Goal: Find specific page/section: Find specific page/section

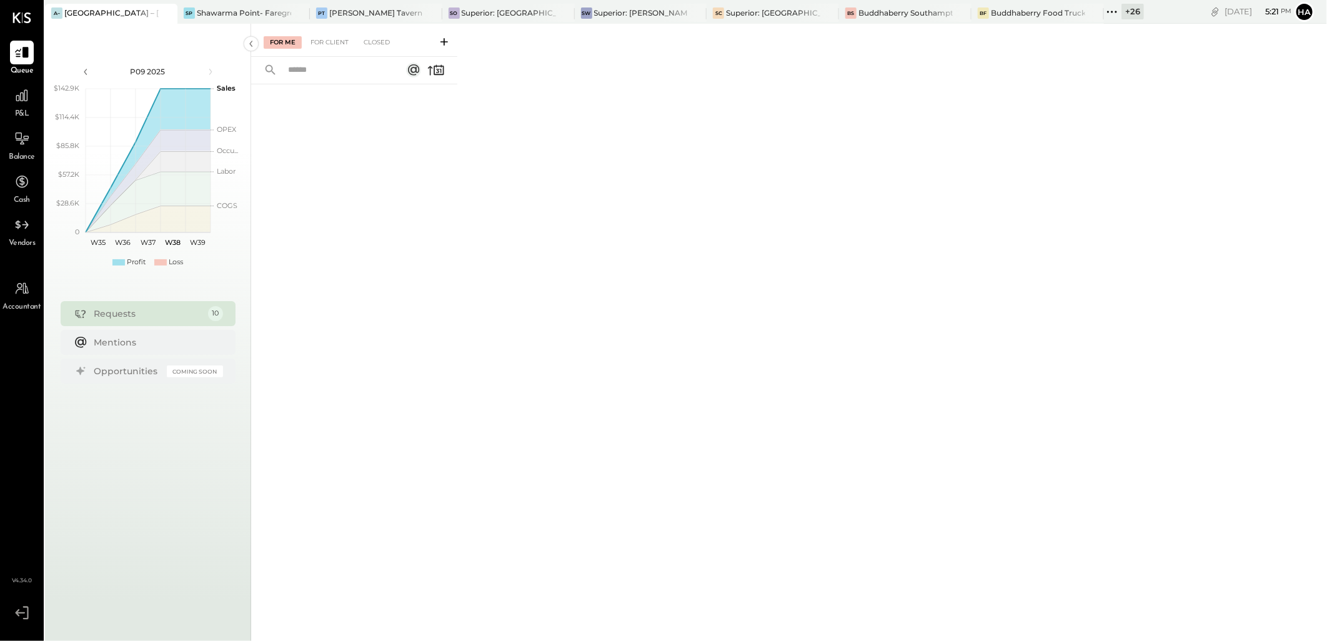
click at [1131, 9] on div "+ 26" at bounding box center [1132, 12] width 22 height 16
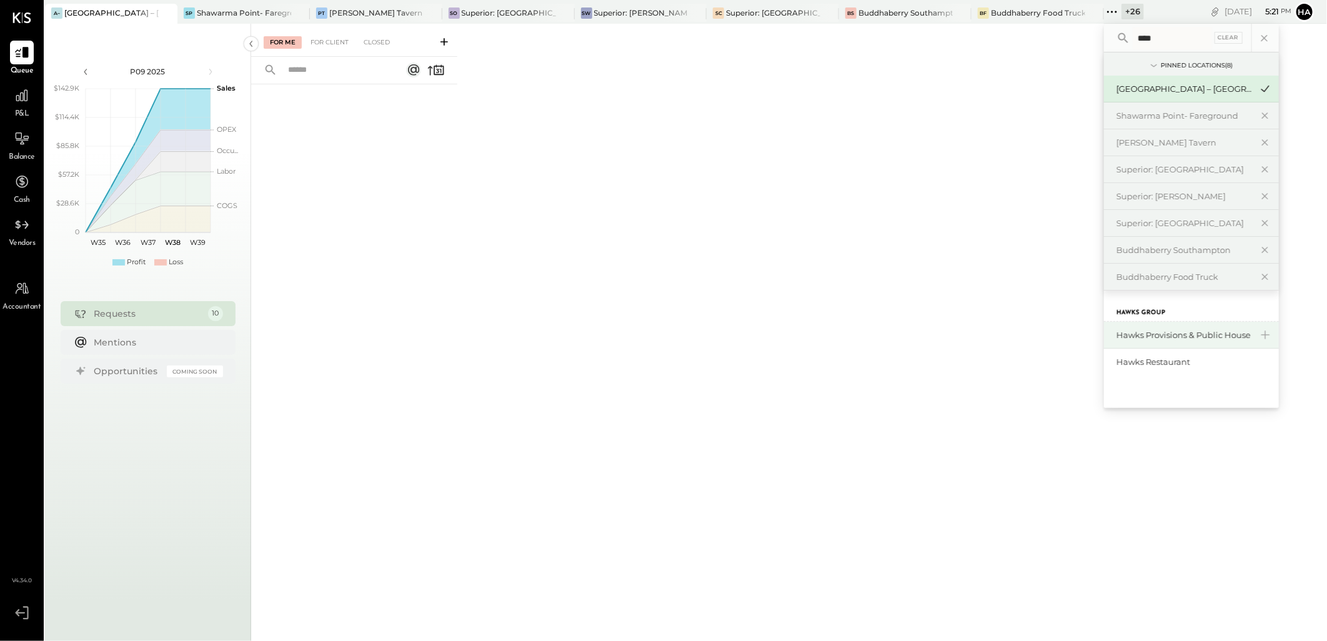
type input "****"
click at [1210, 334] on div "Hawks Provisions & Public House" at bounding box center [1183, 335] width 135 height 12
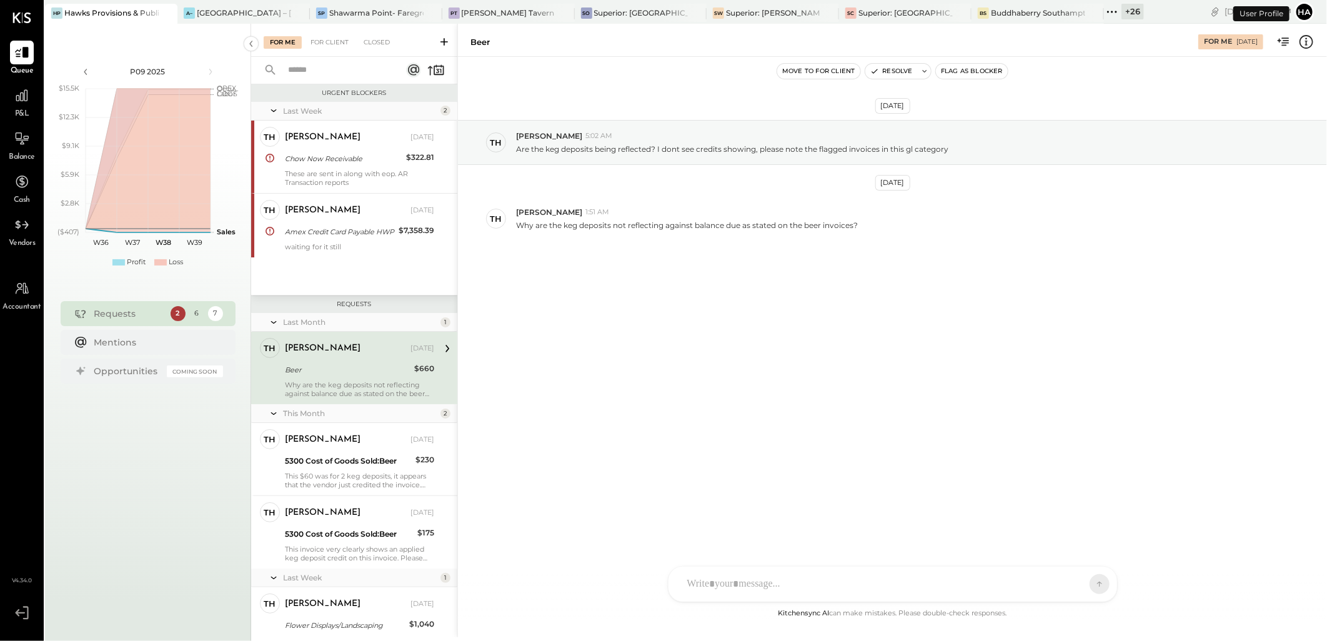
scroll to position [7, 0]
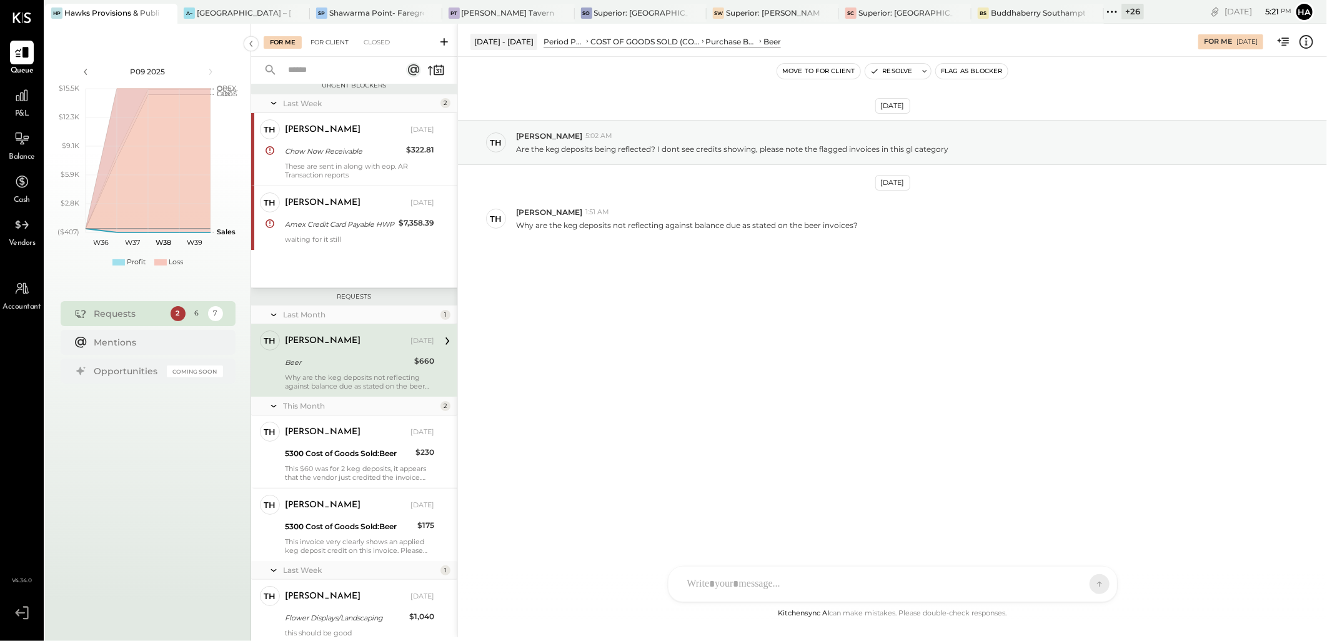
click at [332, 42] on div "For Client" at bounding box center [329, 42] width 51 height 12
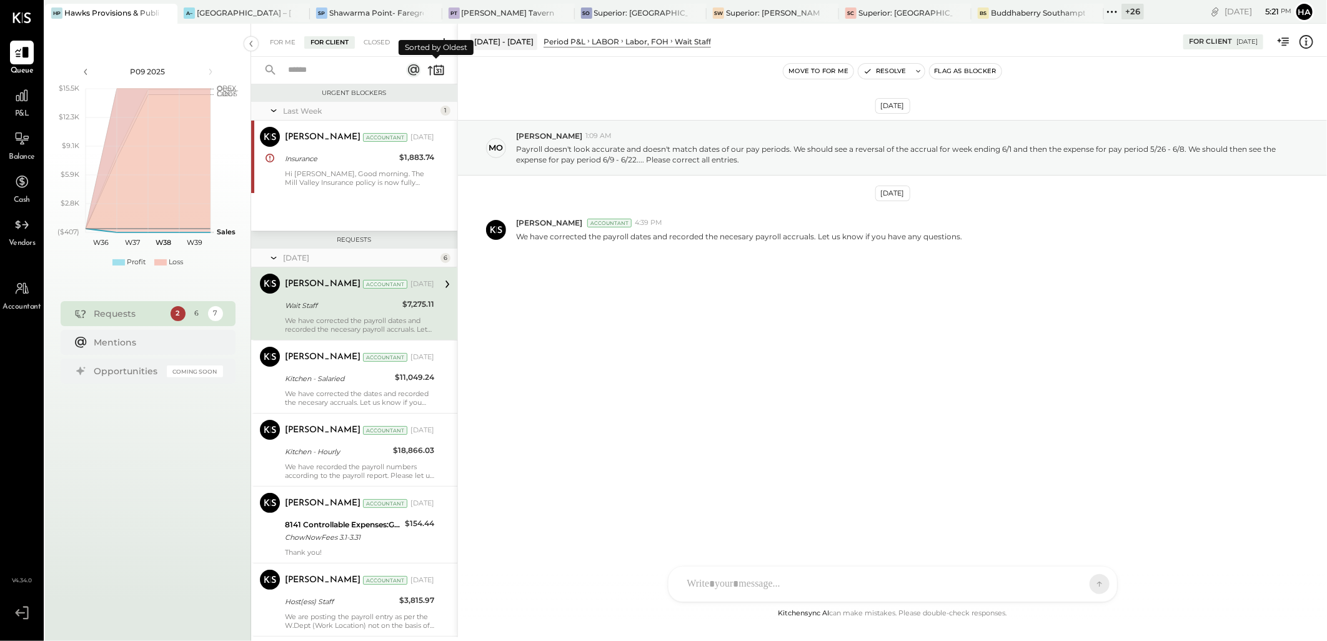
click at [431, 71] on icon at bounding box center [435, 69] width 17 height 17
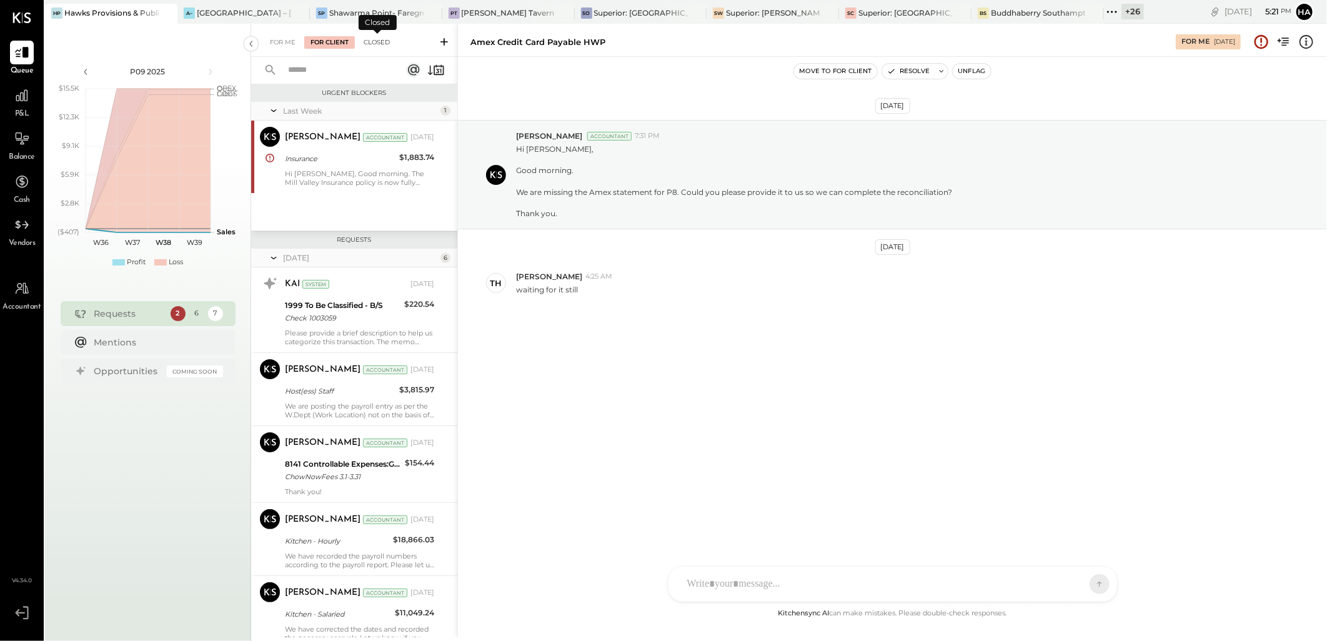
click at [382, 41] on div "Closed" at bounding box center [376, 42] width 39 height 12
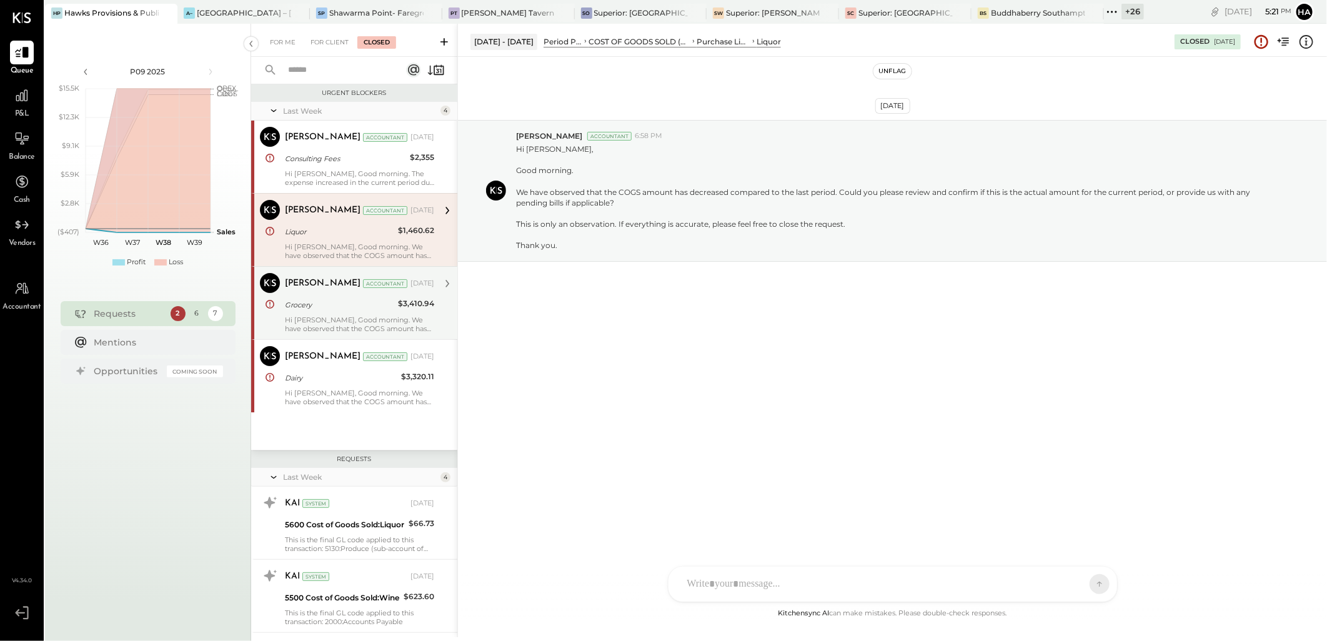
click at [298, 306] on div "Grocery" at bounding box center [339, 305] width 109 height 12
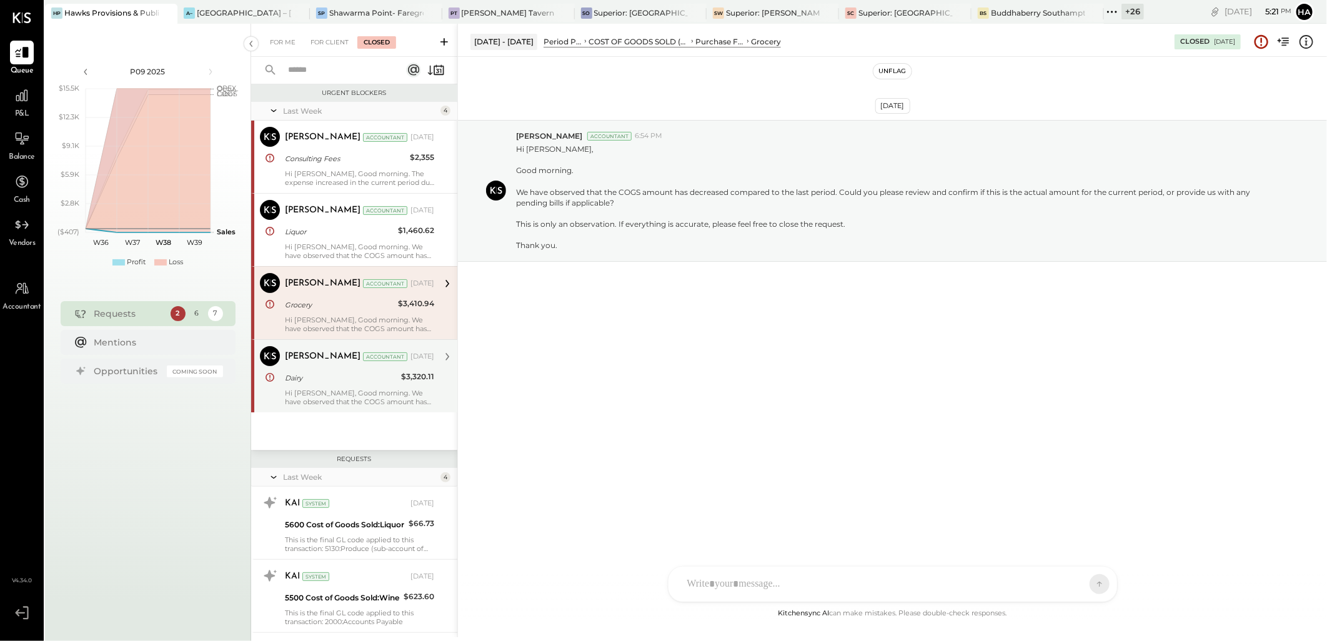
click at [303, 354] on div "[PERSON_NAME]" at bounding box center [323, 356] width 76 height 12
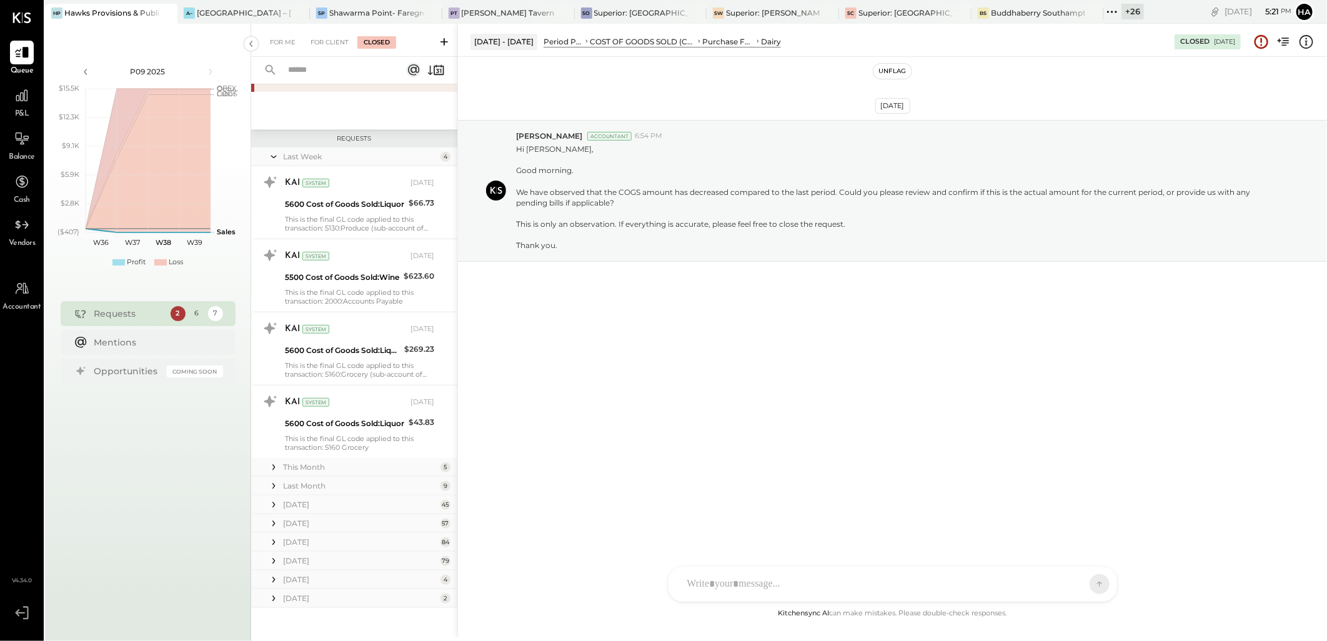
scroll to position [328, 0]
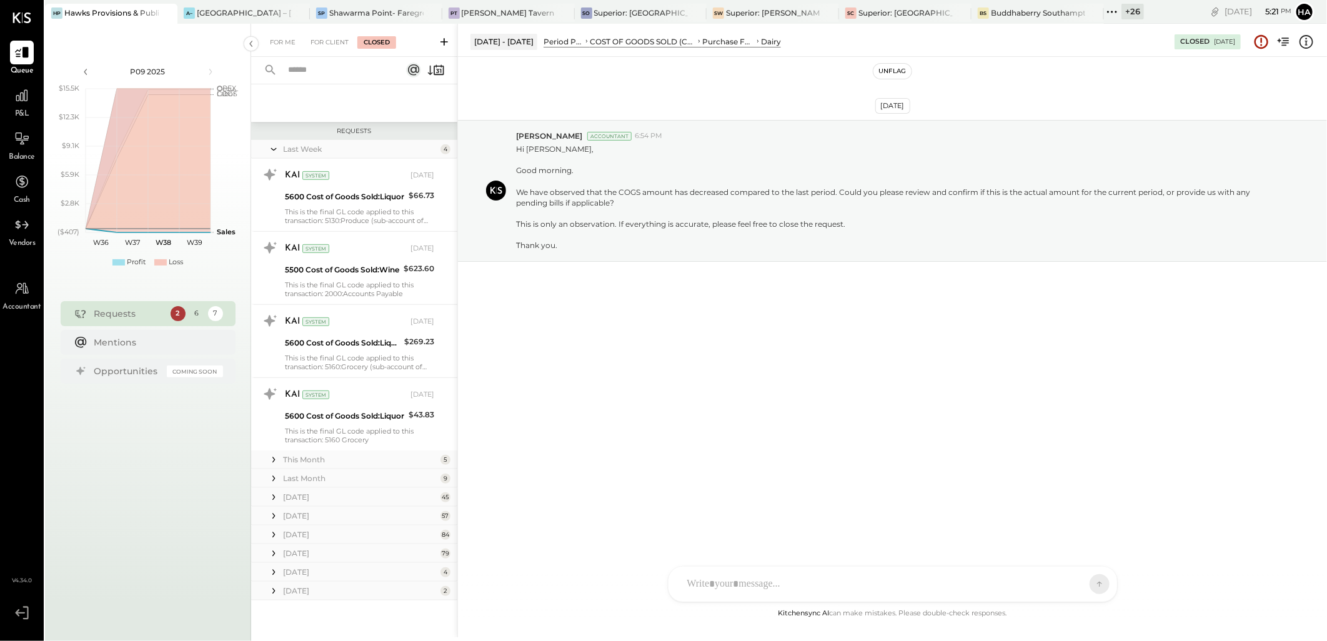
click at [299, 478] on div "Last Month" at bounding box center [360, 478] width 154 height 11
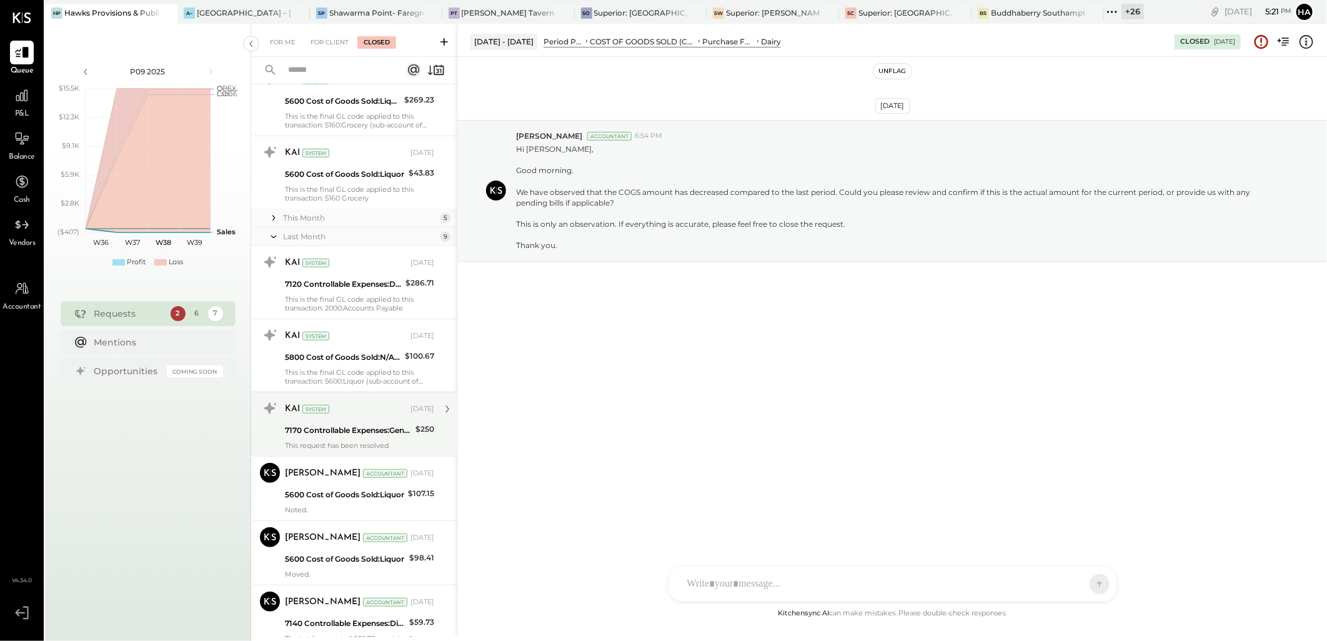
scroll to position [606, 0]
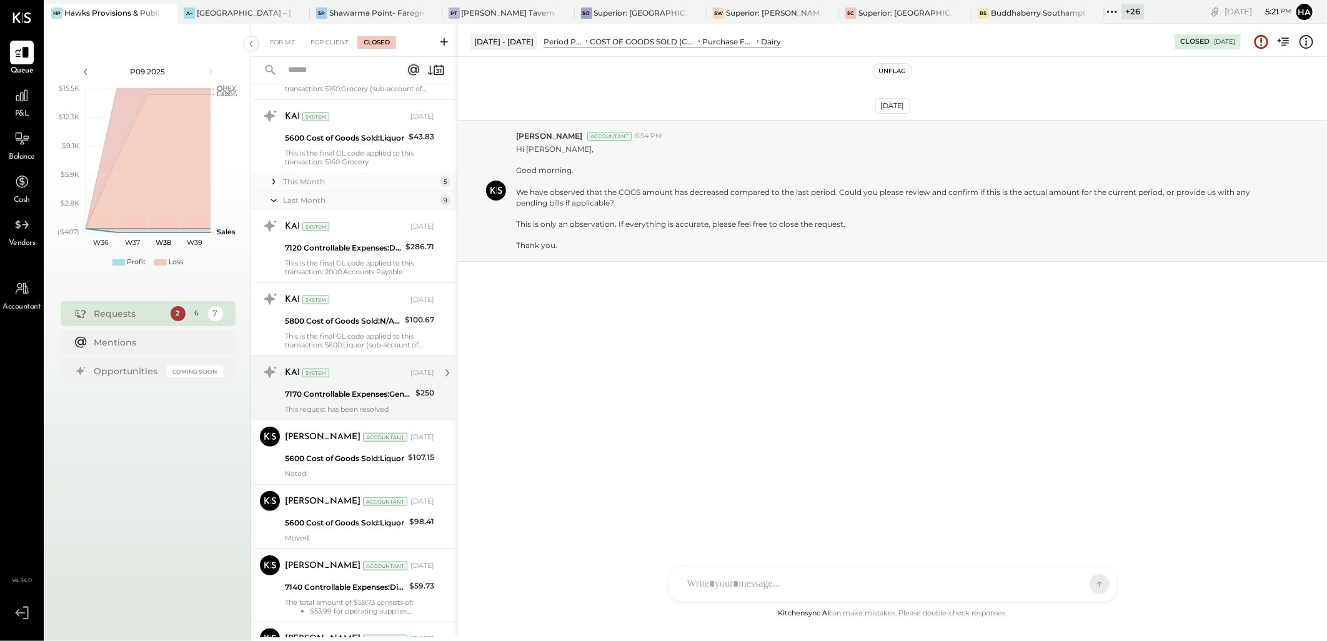
click at [340, 388] on div "7170 Controllable Expenses:General & Administrative Expenses:Memberships/Dues" at bounding box center [348, 394] width 127 height 12
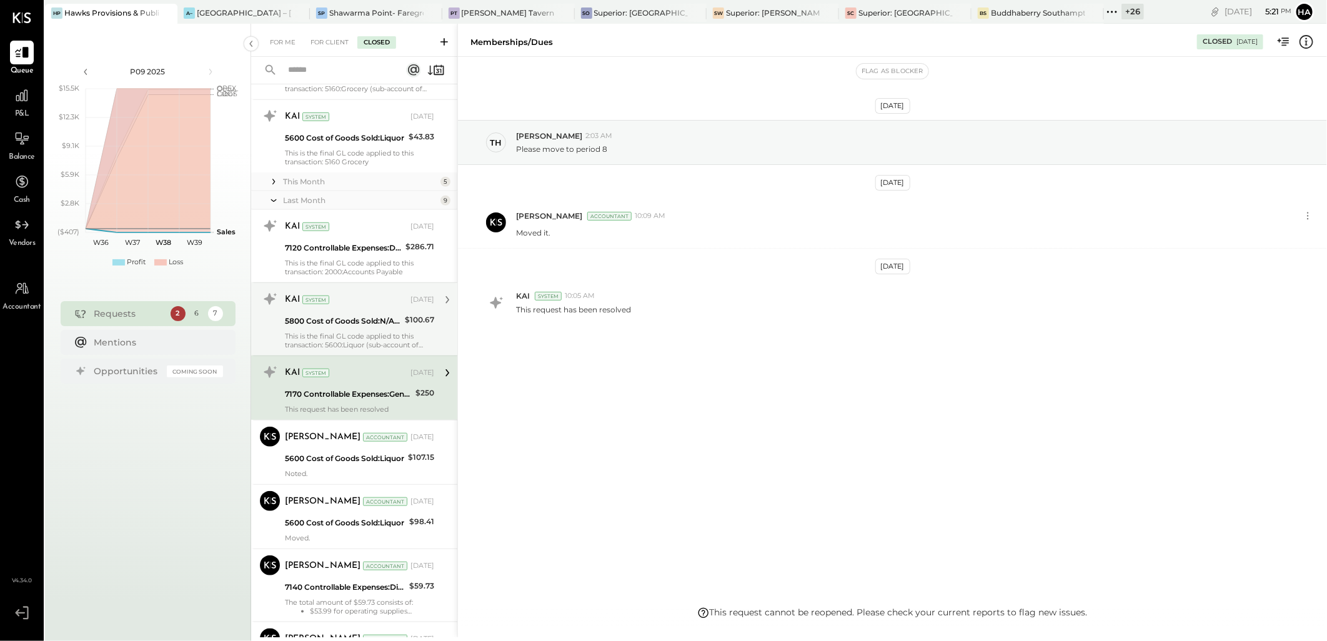
click at [366, 309] on div "KAI System [DATE]" at bounding box center [359, 299] width 149 height 17
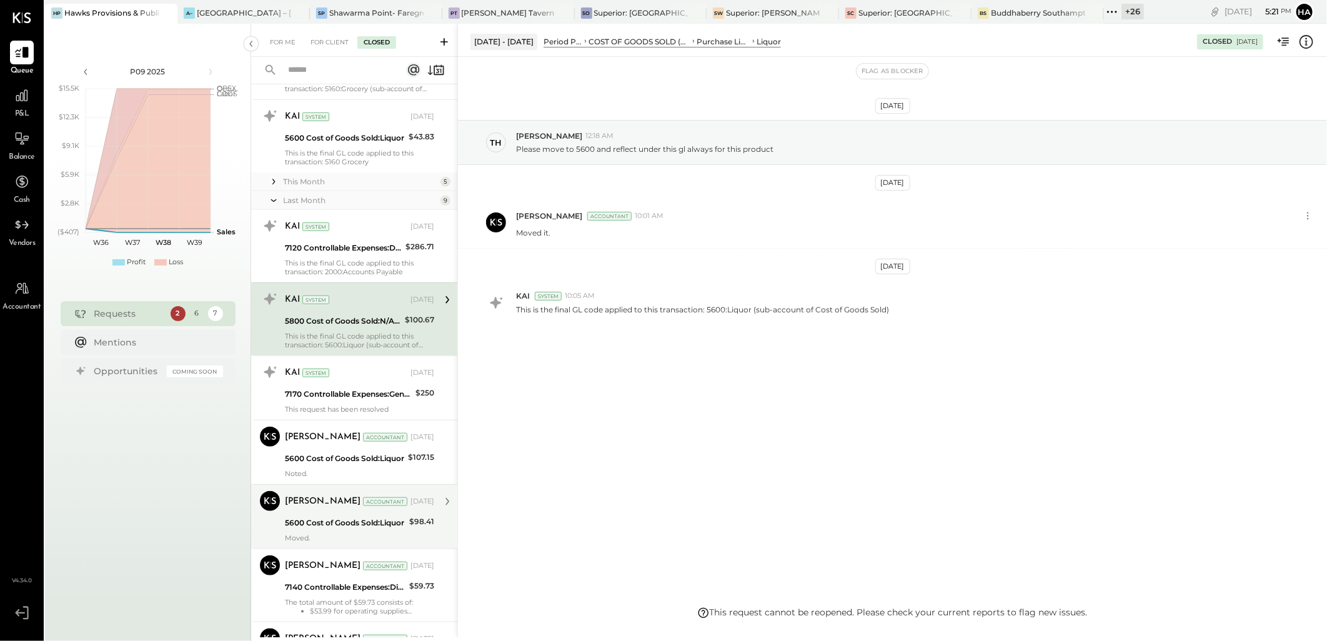
click at [335, 517] on div "5600 Cost of Goods Sold:Liquor" at bounding box center [345, 523] width 121 height 12
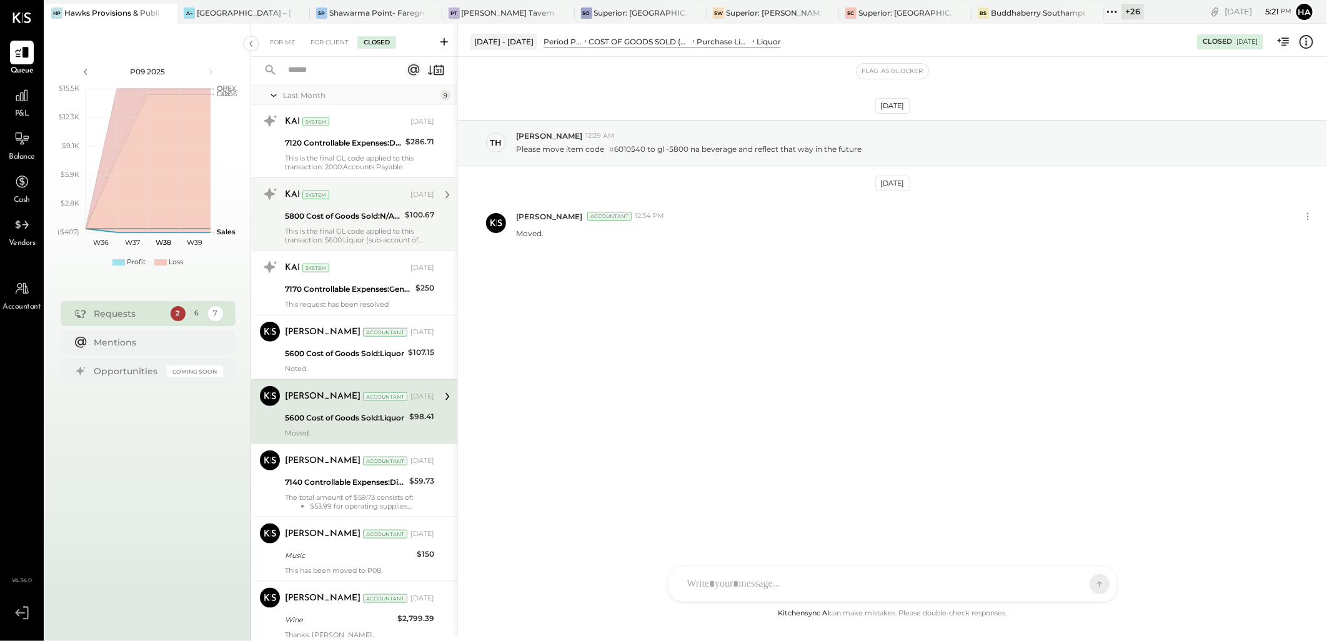
scroll to position [814, 0]
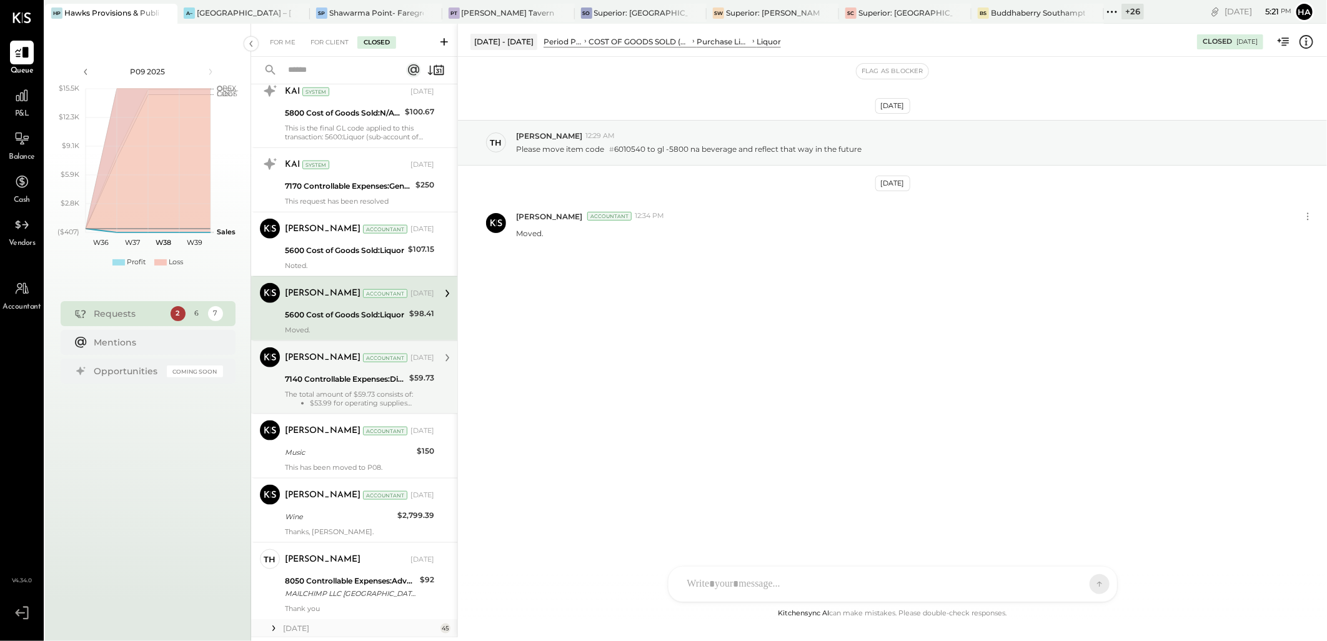
click at [339, 397] on div "The total amount of $59.73 consists of: $53.99 for operating supplies $1.02 for…" at bounding box center [359, 398] width 149 height 17
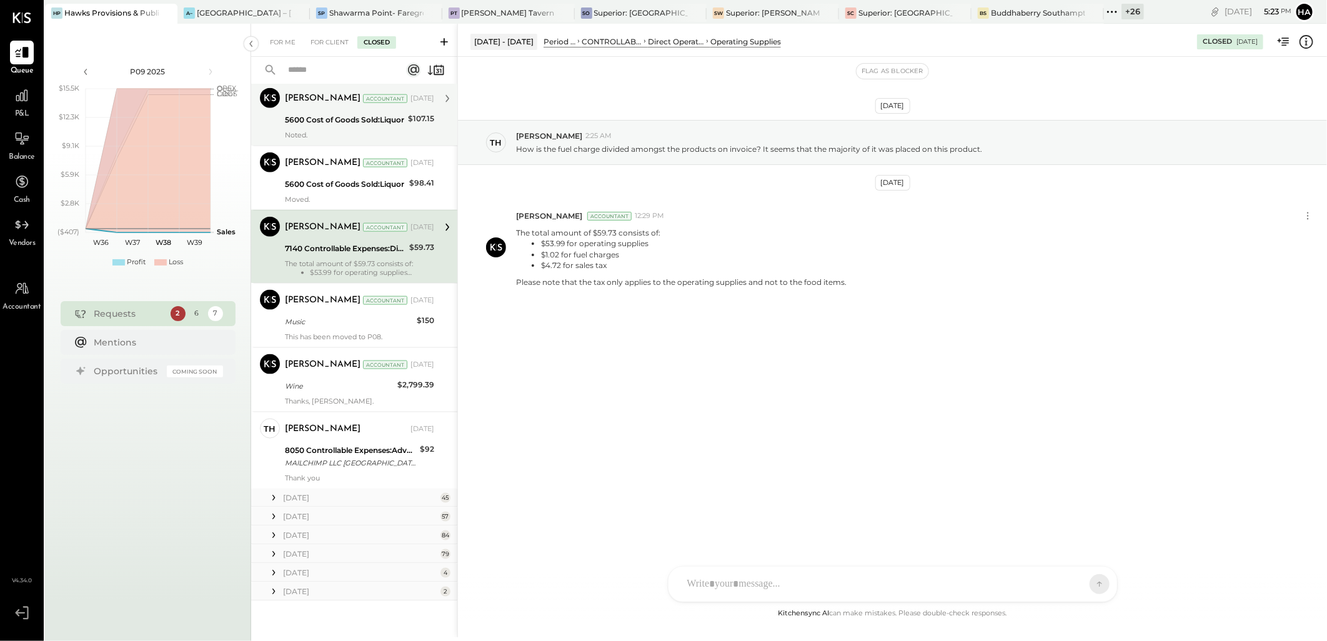
scroll to position [946, 0]
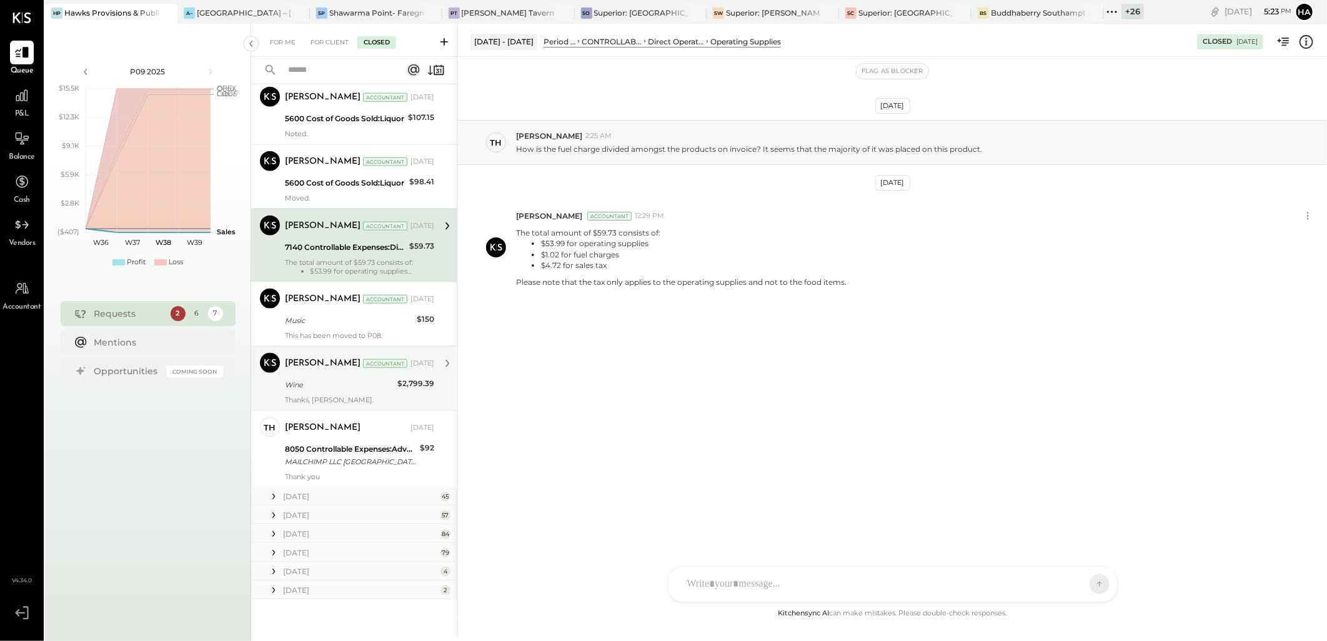
click at [320, 384] on div "Wine" at bounding box center [339, 385] width 109 height 12
